Goal: Check status: Check status

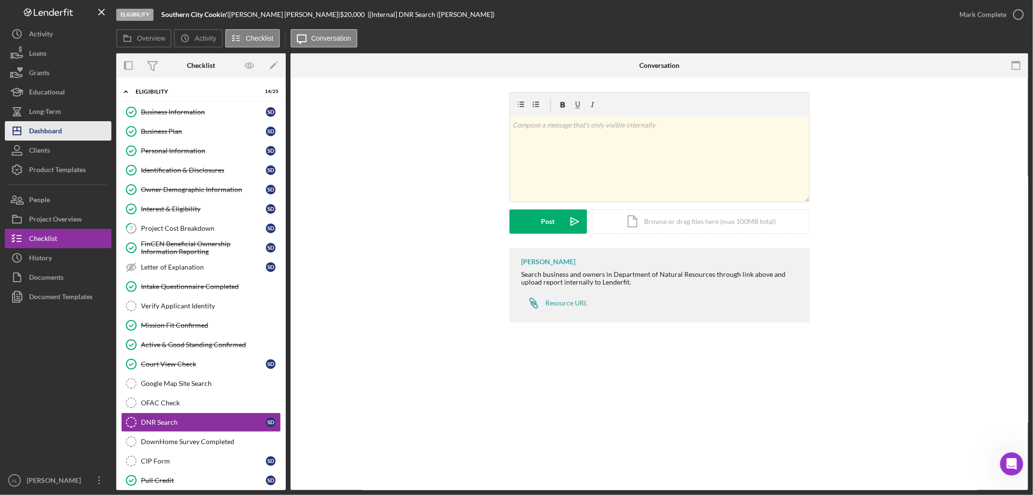
click at [62, 132] on div "Dashboard" at bounding box center [45, 132] width 33 height 22
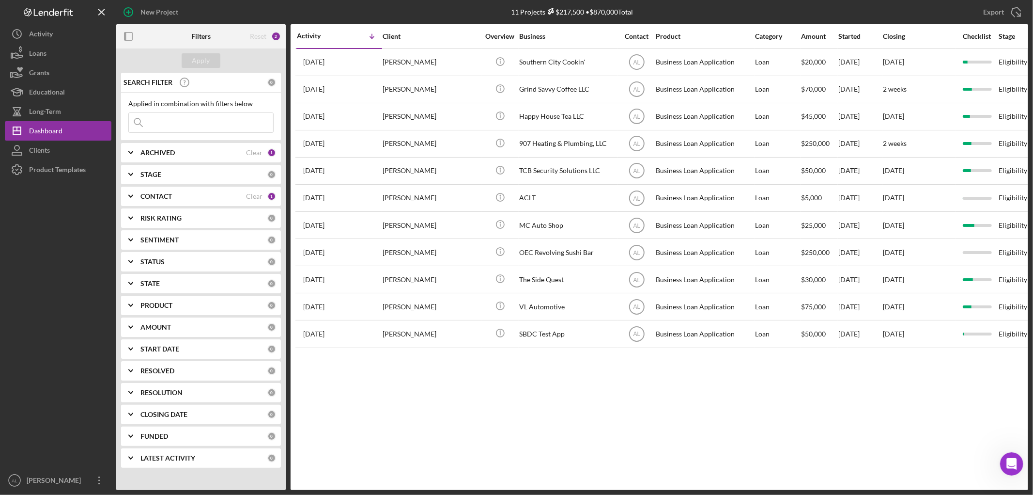
click at [163, 151] on b "ARCHIVED" at bounding box center [157, 153] width 34 height 8
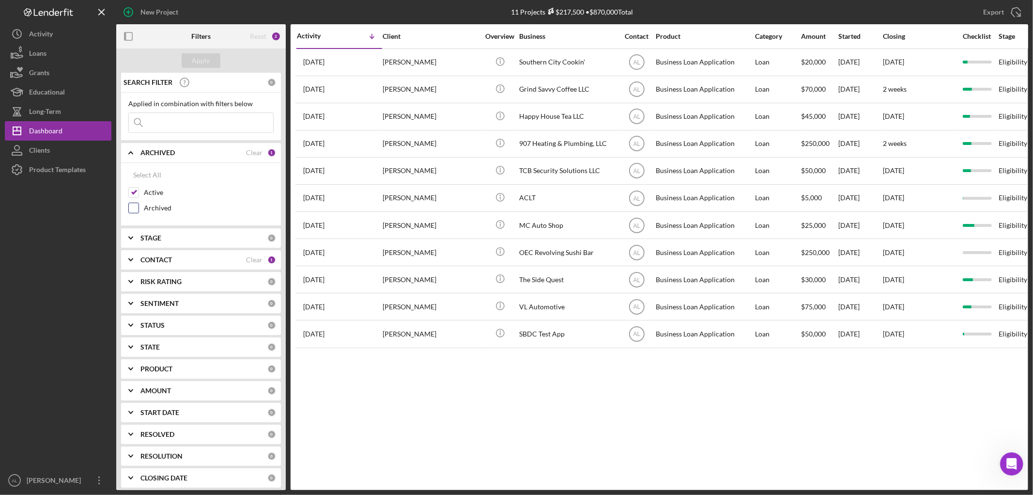
click at [149, 212] on label "Archived" at bounding box center [209, 208] width 130 height 10
click at [139, 212] on input "Archived" at bounding box center [134, 208] width 10 height 10
checkbox input "true"
click at [198, 56] on div "Apply" at bounding box center [201, 60] width 18 height 15
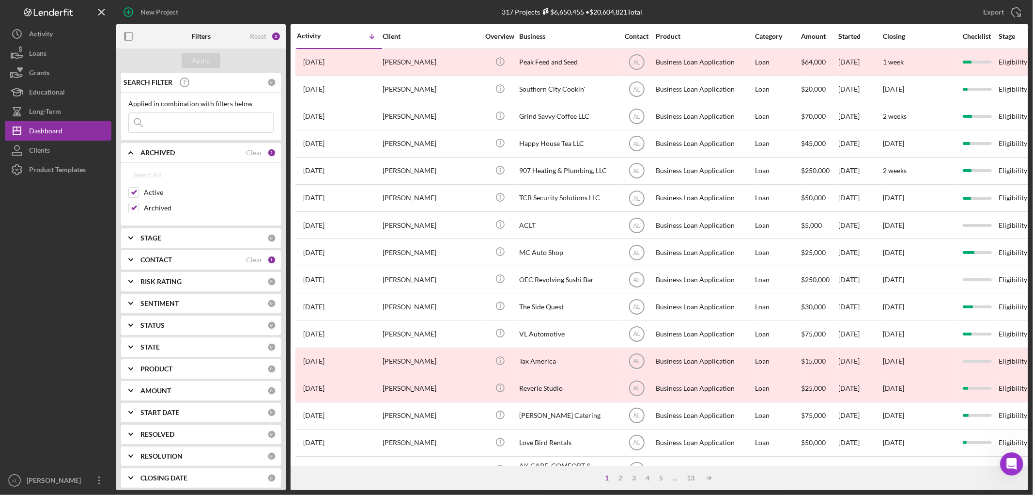
click at [190, 123] on input at bounding box center [201, 122] width 144 height 19
type input "antron"
click at [201, 59] on div "Apply" at bounding box center [201, 60] width 18 height 15
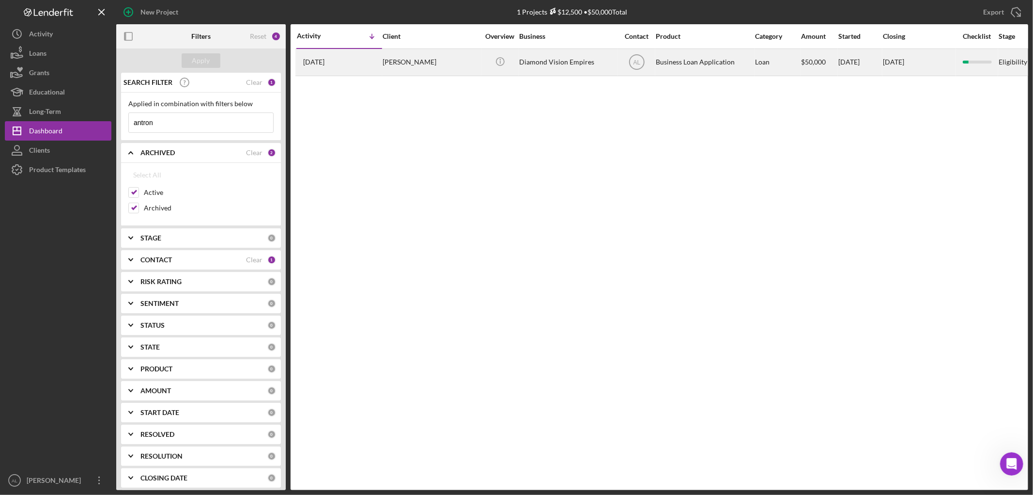
click at [340, 68] on div "[DATE] [PERSON_NAME]" at bounding box center [339, 62] width 85 height 26
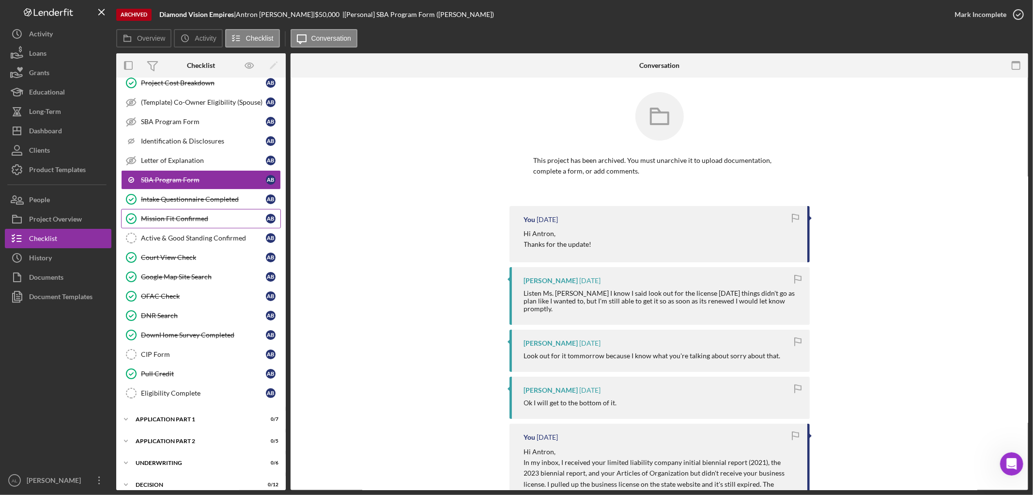
scroll to position [181, 0]
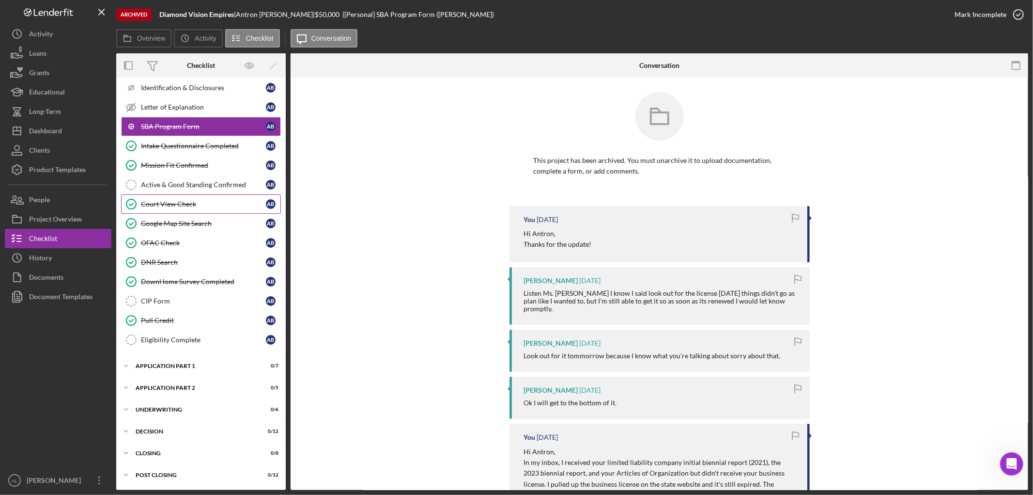
click at [201, 197] on link "Court View Check Court View Check A B" at bounding box center [201, 203] width 160 height 19
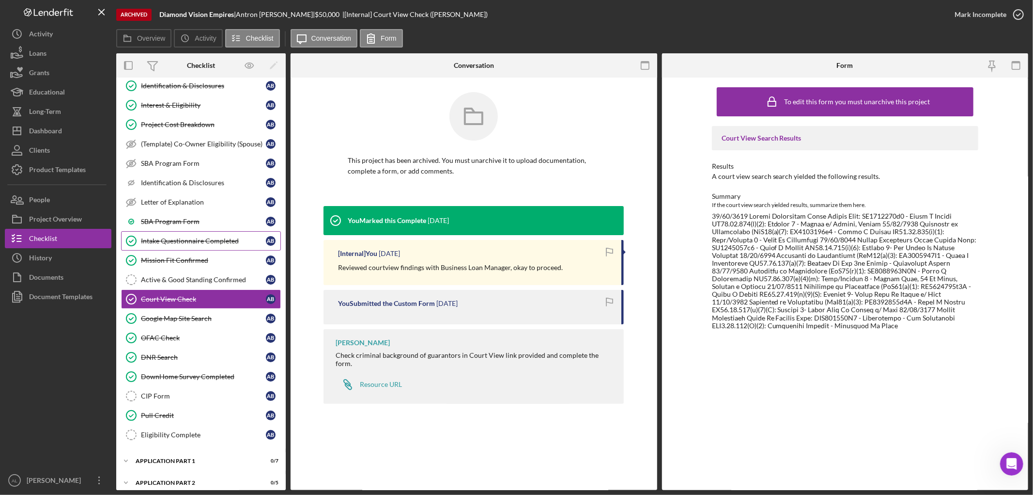
scroll to position [74, 0]
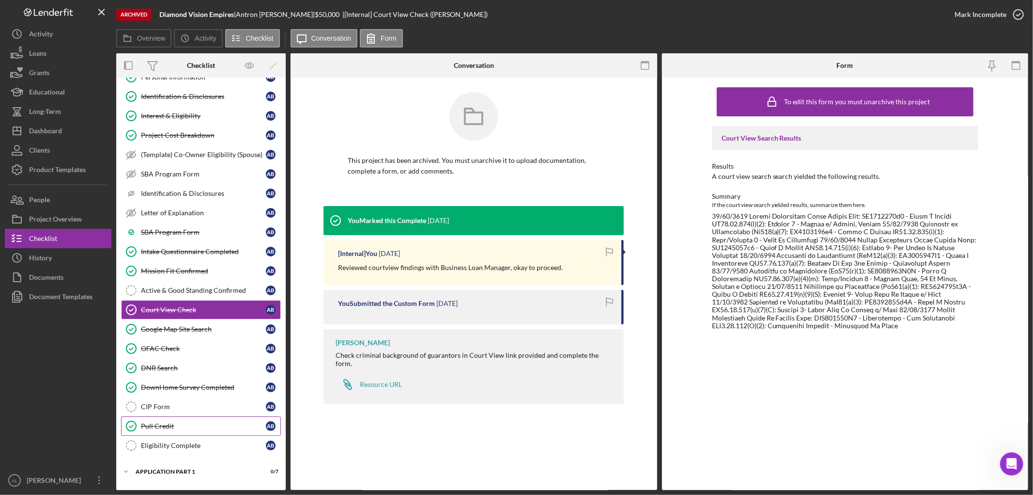
click at [217, 429] on div "Pull Credit" at bounding box center [203, 426] width 125 height 8
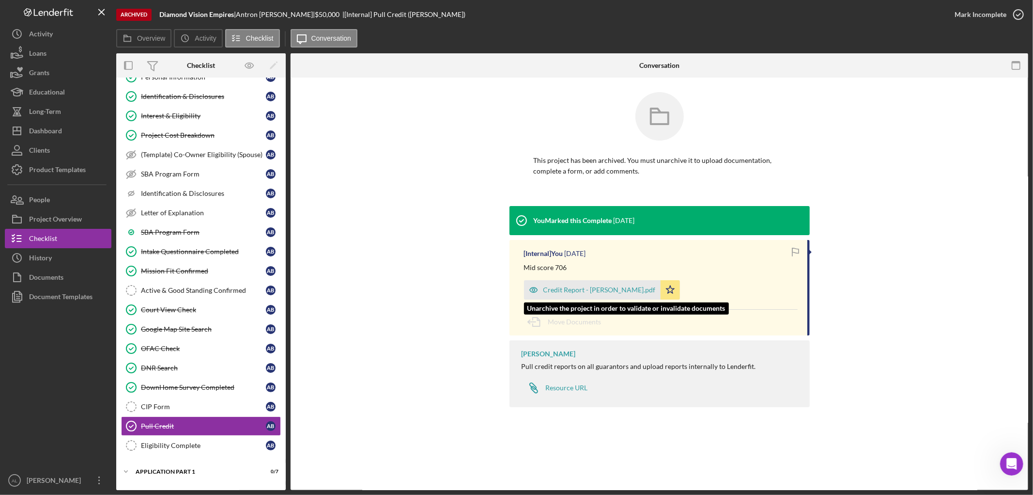
click at [553, 285] on div "Credit Report - [PERSON_NAME].pdf" at bounding box center [592, 289] width 137 height 19
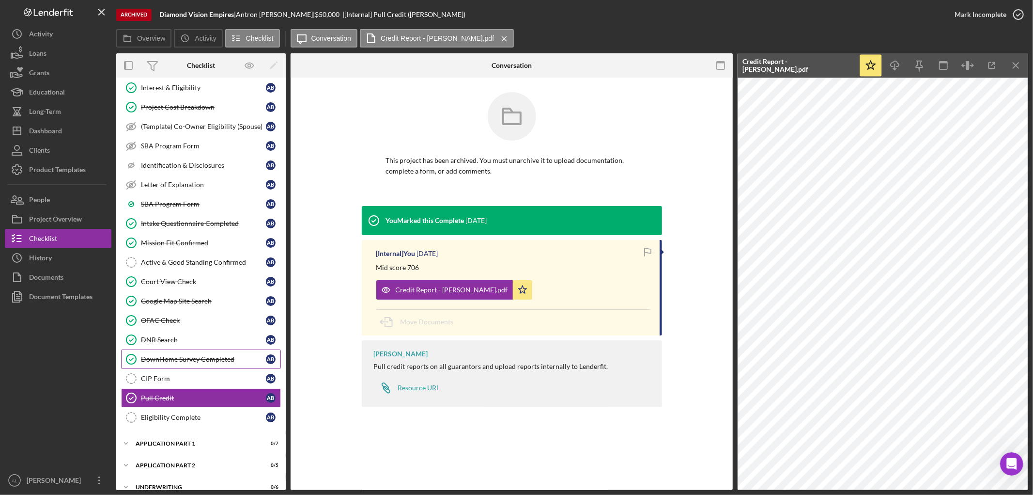
scroll to position [181, 0]
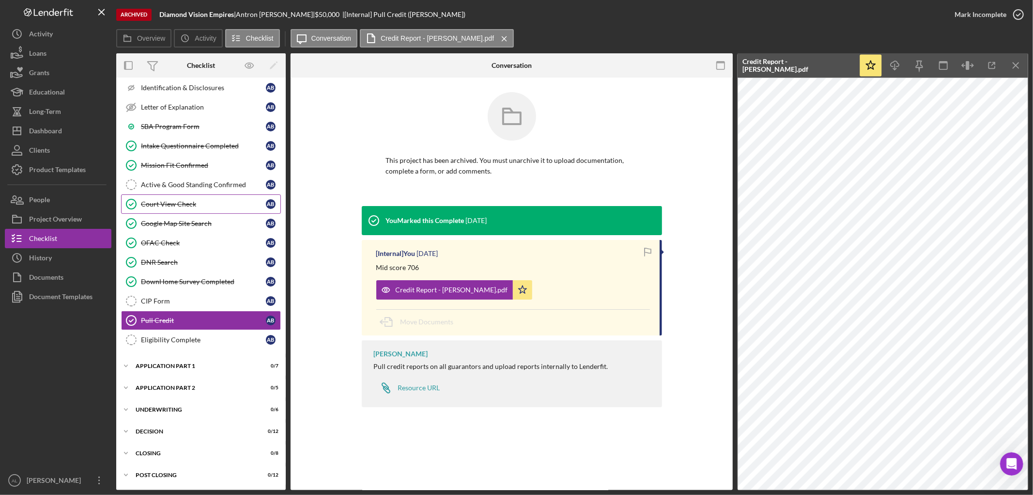
click at [200, 201] on div "Court View Check" at bounding box center [203, 204] width 125 height 8
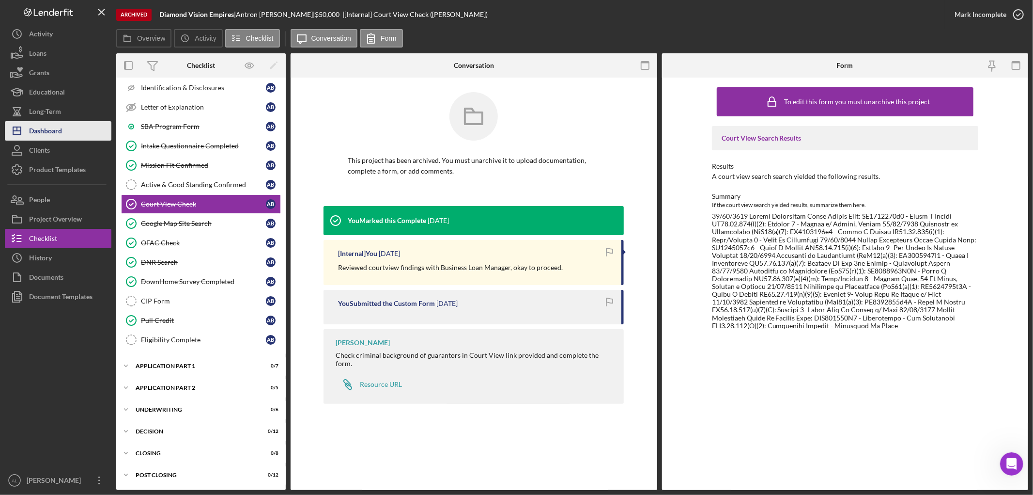
click at [75, 128] on button "Icon/Dashboard Dashboard" at bounding box center [58, 130] width 107 height 19
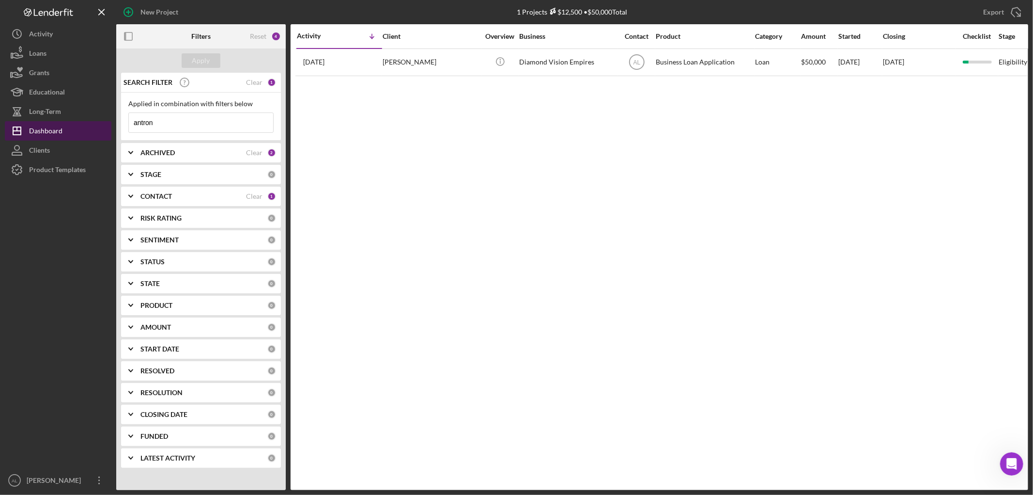
drag, startPoint x: 192, startPoint y: 122, endPoint x: 55, endPoint y: 122, distance: 137.6
click at [55, 122] on div "New Project 1 Projects $12,500 • $50,000 Total antron Export Icon/Export Filter…" at bounding box center [517, 245] width 1024 height 490
click at [158, 144] on div "ARCHIVED Clear 2" at bounding box center [208, 152] width 136 height 19
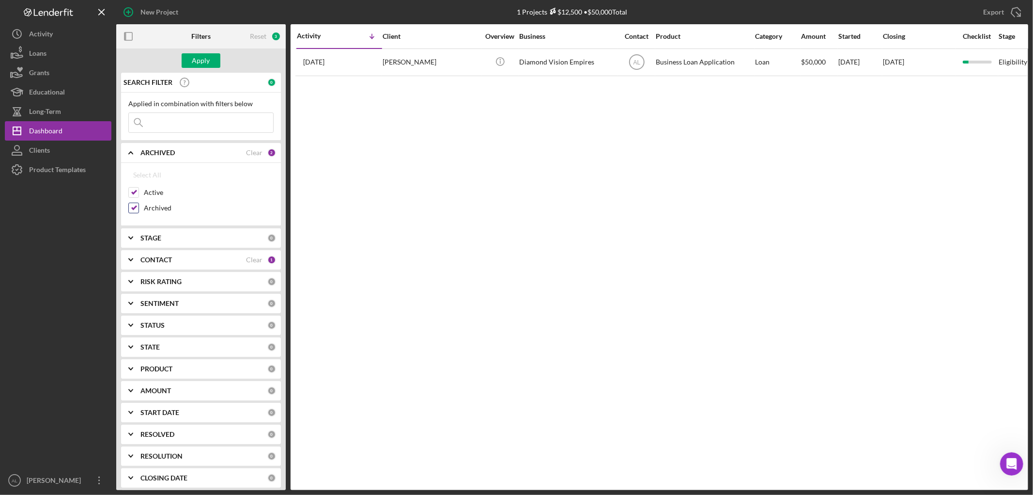
click at [156, 214] on div "Archived" at bounding box center [200, 210] width 145 height 16
click at [160, 209] on label "Archived" at bounding box center [209, 208] width 130 height 10
click at [139, 209] on input "Archived" at bounding box center [134, 208] width 10 height 10
checkbox input "false"
click at [206, 55] on div "Apply" at bounding box center [201, 60] width 18 height 15
